Goal: Task Accomplishment & Management: Use online tool/utility

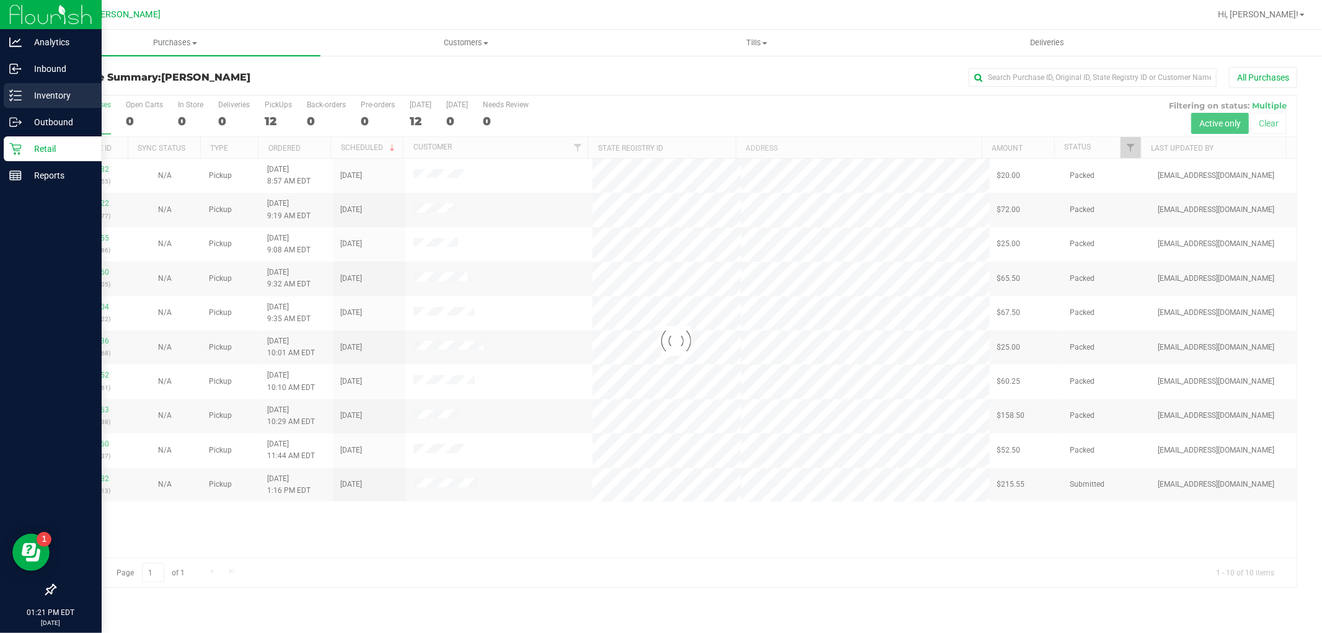
click at [0, 102] on link "Inventory" at bounding box center [51, 96] width 102 height 27
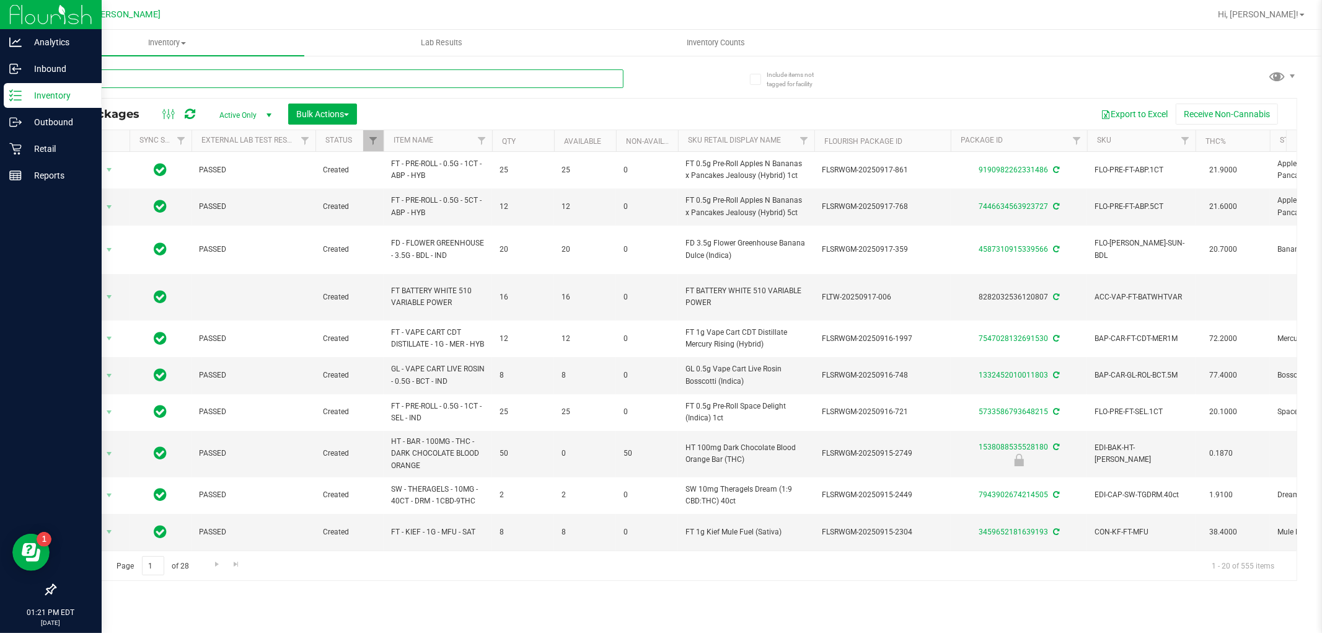
drag, startPoint x: 445, startPoint y: 81, endPoint x: 456, endPoint y: 82, distance: 11.3
click at [455, 82] on input "text" at bounding box center [339, 78] width 569 height 19
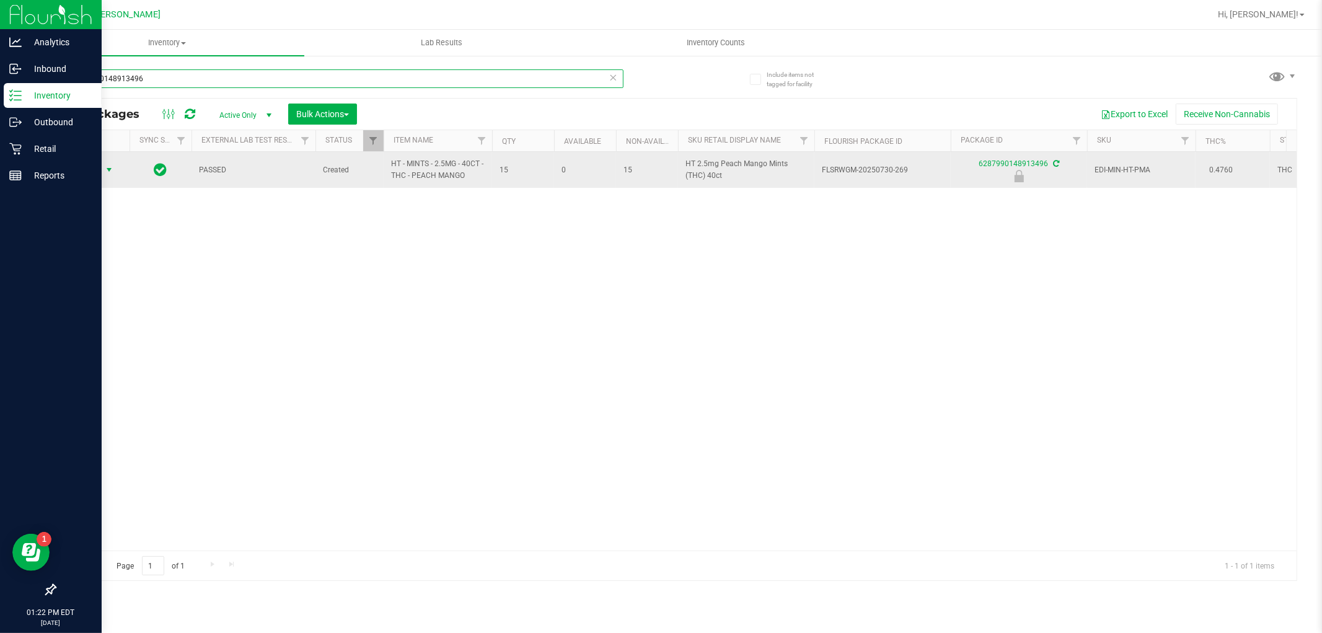
type input "6287990148913496"
click at [95, 172] on span "Action" at bounding box center [84, 169] width 33 height 17
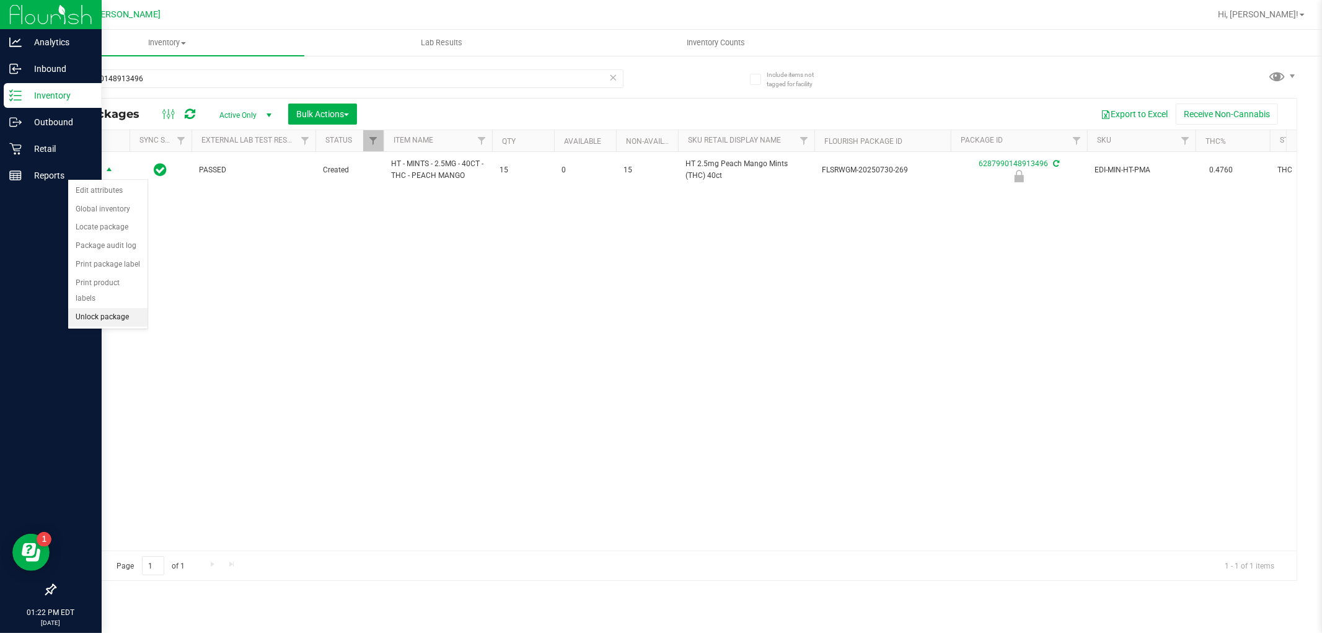
click at [74, 317] on li "Unlock package" at bounding box center [107, 317] width 79 height 19
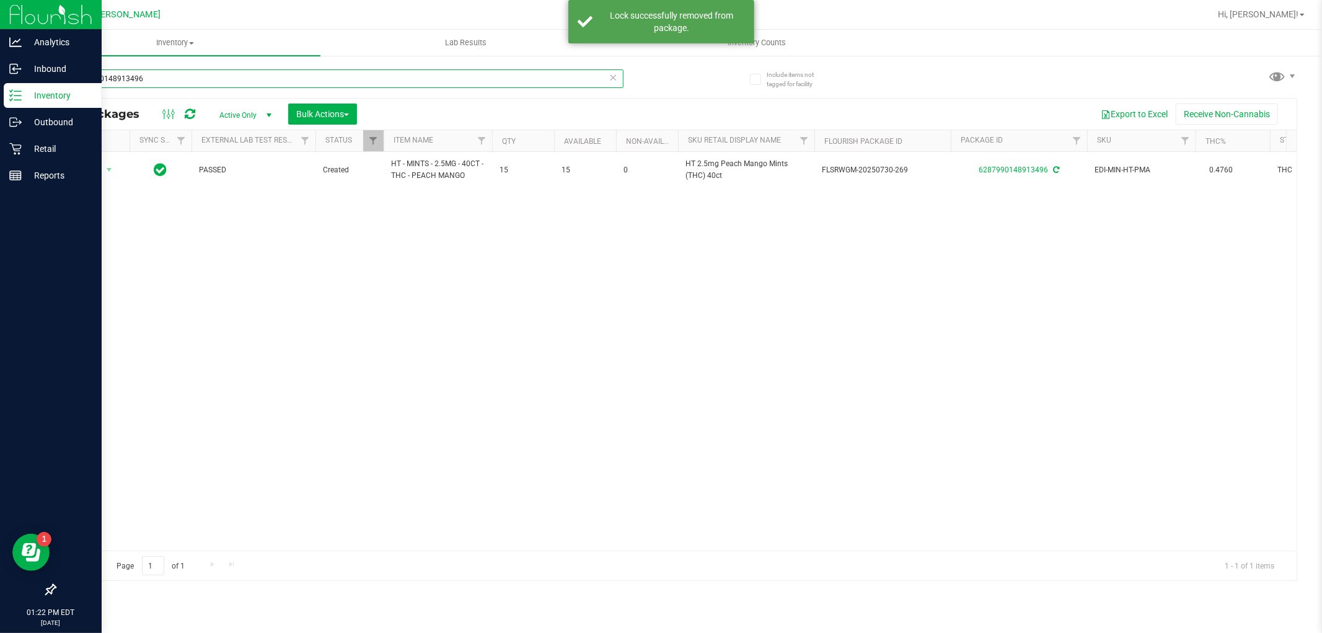
click at [209, 72] on input "6287990148913496" at bounding box center [339, 78] width 569 height 19
click at [209, 71] on input "6287990148913496" at bounding box center [339, 78] width 569 height 19
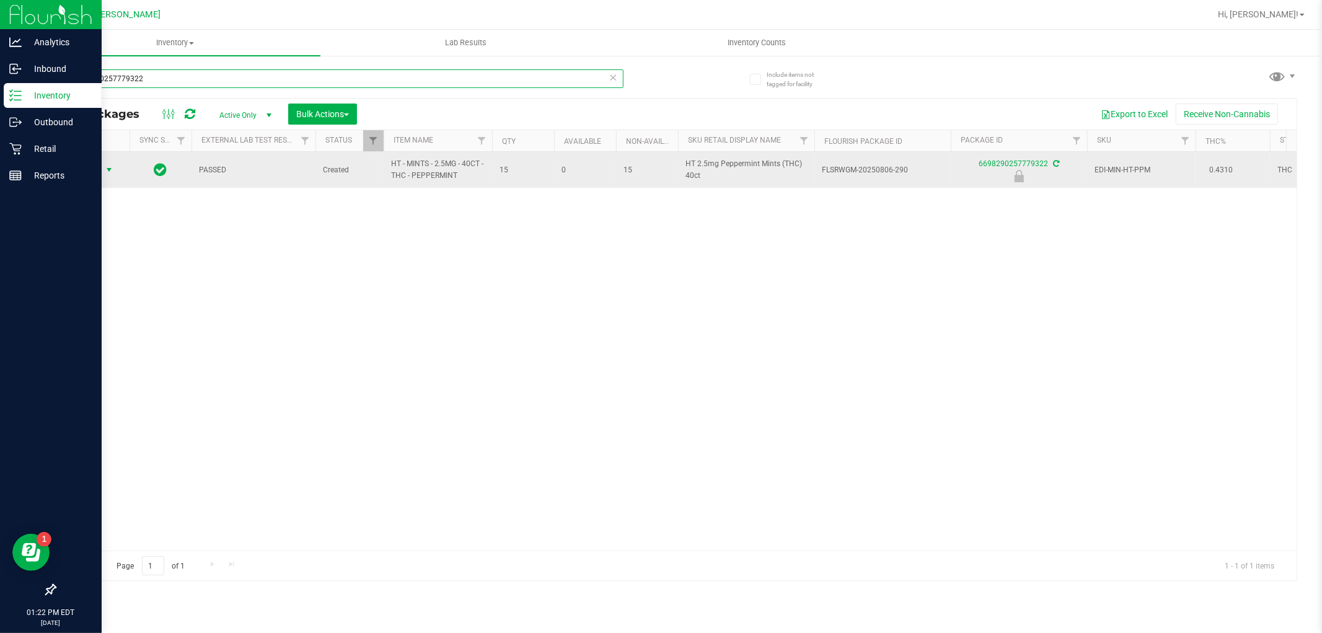
type input "6698290257779322"
click at [105, 169] on span "select" at bounding box center [109, 170] width 10 height 10
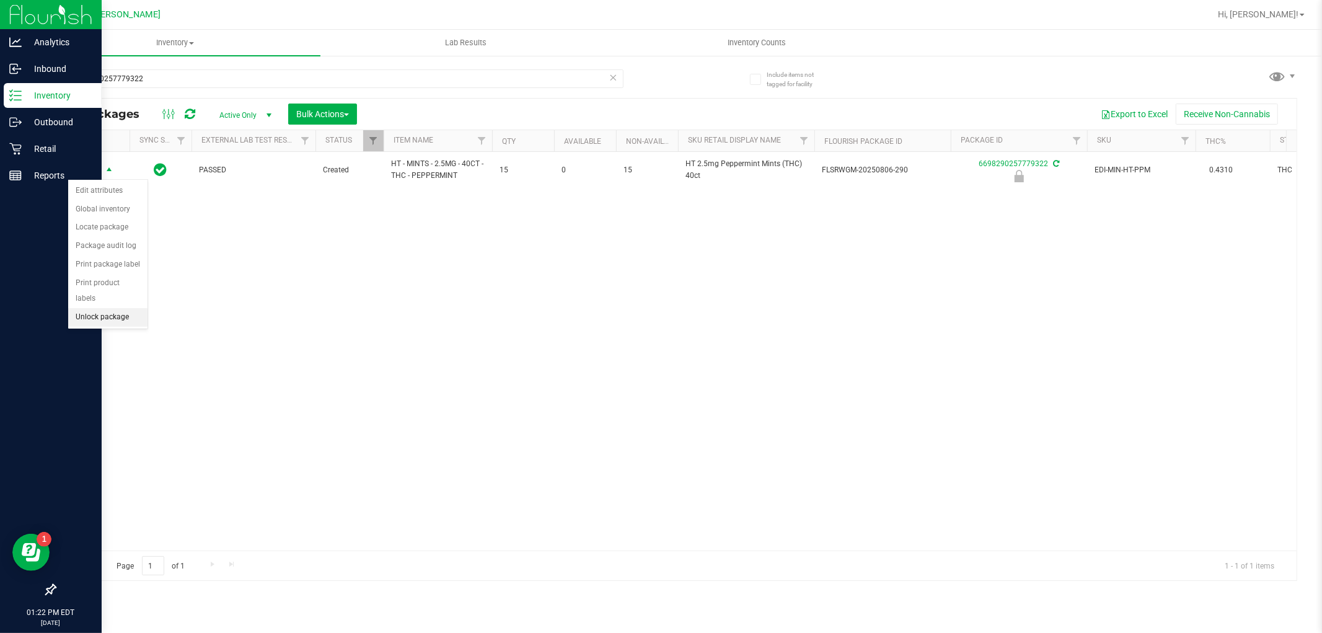
click at [79, 311] on li "Unlock package" at bounding box center [107, 317] width 79 height 19
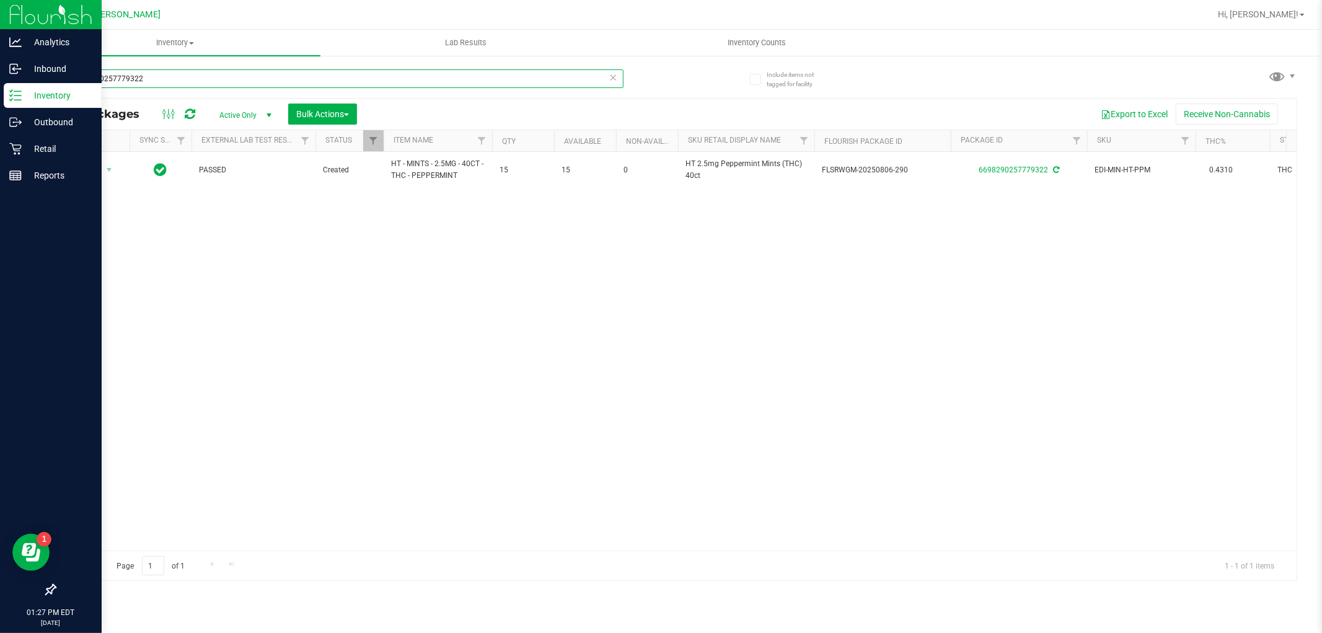
click at [193, 85] on input "6698290257779322" at bounding box center [339, 78] width 569 height 19
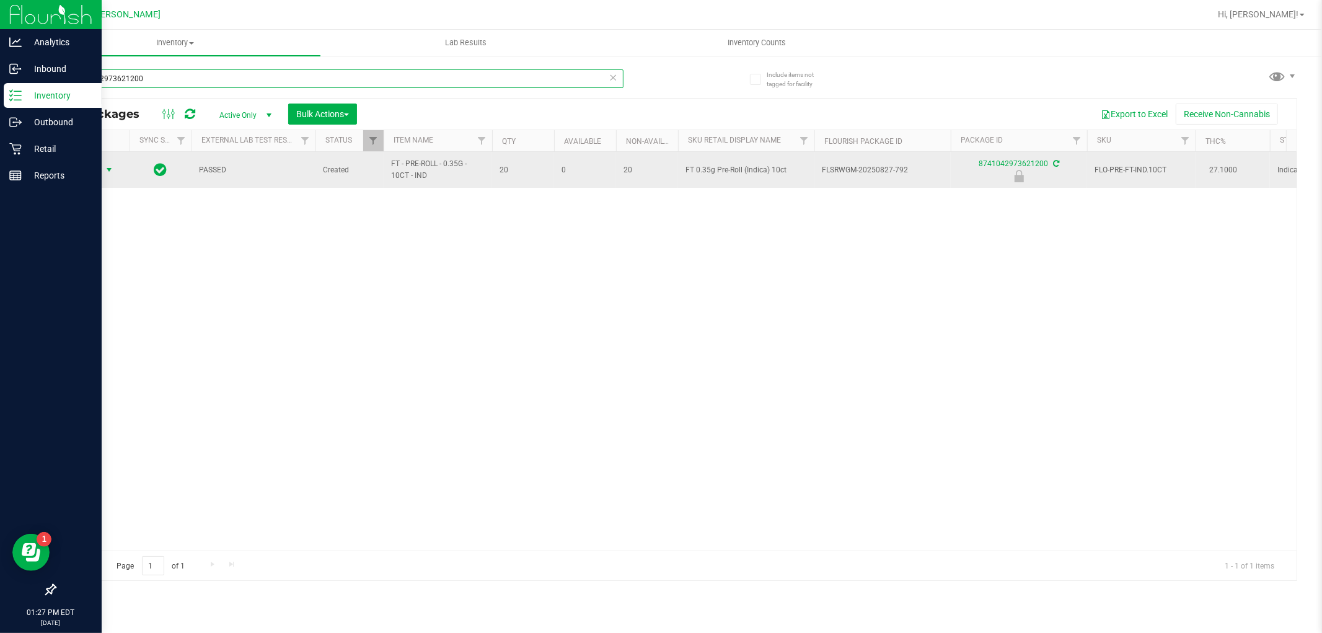
type input "8741042973621200"
click at [102, 172] on span "select" at bounding box center [109, 169] width 15 height 17
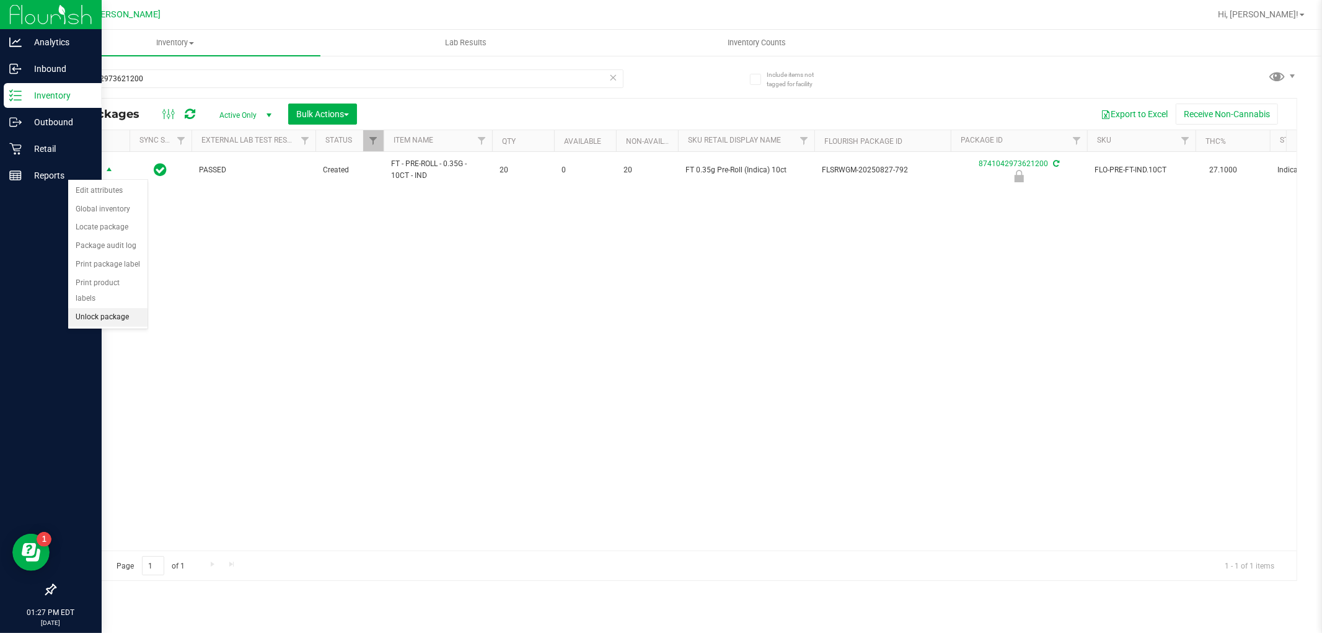
click at [110, 318] on li "Unlock package" at bounding box center [107, 317] width 79 height 19
